Goal: Transaction & Acquisition: Purchase product/service

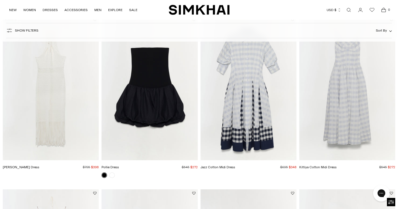
click at [0, 0] on img "Kittiya Cotton Midi Dress" at bounding box center [0, 0] width 0 height 0
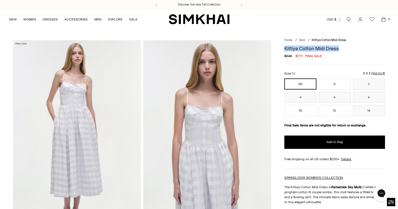
drag, startPoint x: 283, startPoint y: 46, endPoint x: 343, endPoint y: 50, distance: 60.2
